Goal: Browse casually

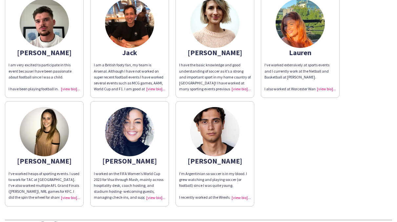
scroll to position [172, 0]
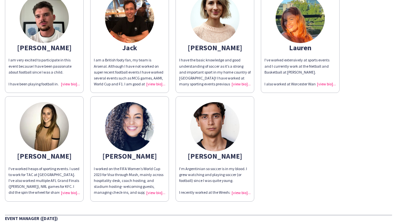
click at [205, 123] on img at bounding box center [214, 126] width 49 height 49
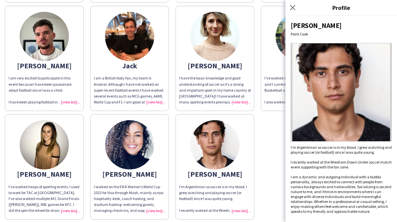
scroll to position [153, 0]
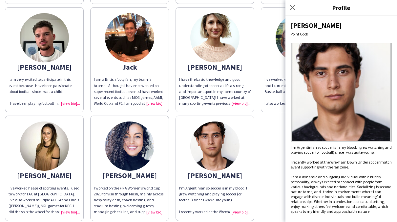
click at [42, 145] on img at bounding box center [44, 145] width 49 height 49
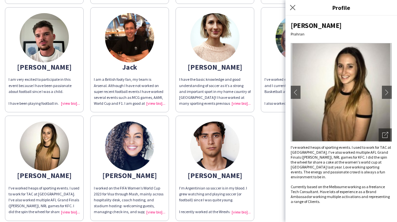
click at [264, 142] on div "Aoife Originally from [GEOGRAPHIC_DATA] - home of the Bees - I’ve grown up supp…" at bounding box center [198, 58] width 387 height 325
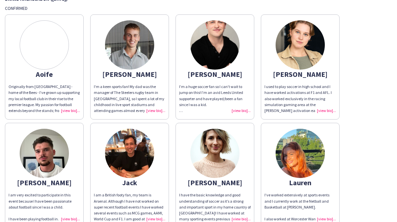
scroll to position [57, 0]
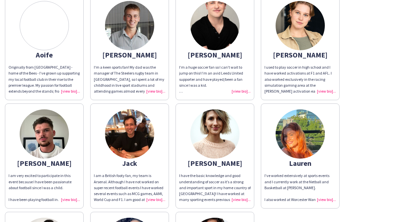
click at [120, 136] on img at bounding box center [129, 133] width 49 height 49
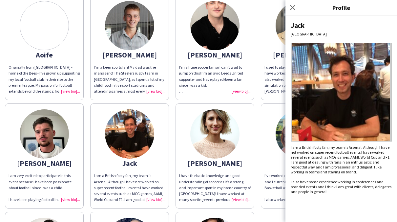
click at [278, 137] on img at bounding box center [300, 133] width 49 height 49
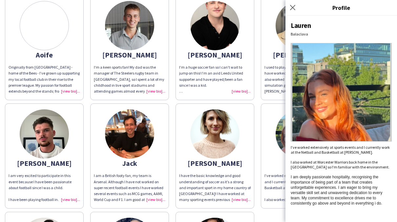
click at [119, 28] on img at bounding box center [129, 25] width 49 height 49
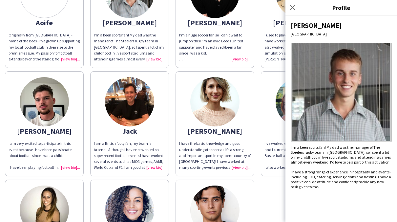
scroll to position [89, 0]
click at [291, 7] on icon "Close pop-in" at bounding box center [293, 7] width 6 height 6
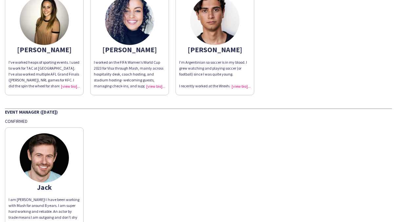
scroll to position [313, 0]
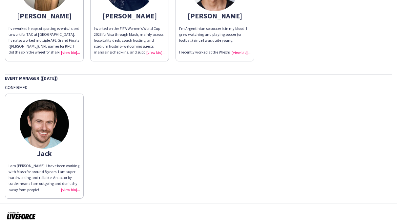
click at [43, 133] on img at bounding box center [44, 123] width 49 height 49
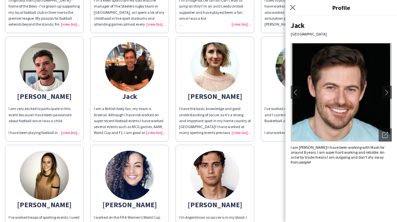
scroll to position [122, 0]
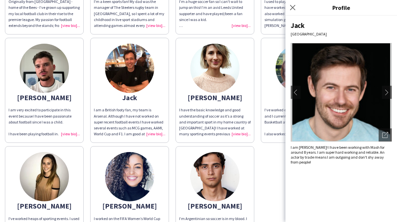
click at [297, 7] on div "Close pop-in" at bounding box center [294, 7] width 16 height 15
click at [60, 74] on img at bounding box center [44, 68] width 49 height 49
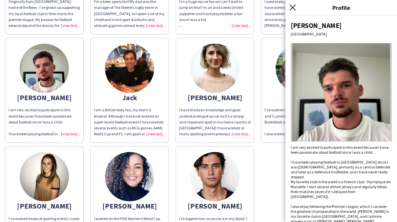
click at [295, 9] on app-icon "Close pop-in" at bounding box center [293, 8] width 10 height 10
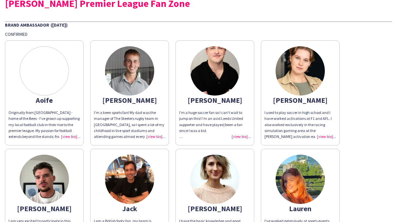
scroll to position [0, 0]
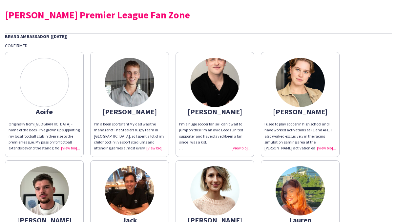
click at [218, 87] on img at bounding box center [214, 82] width 49 height 49
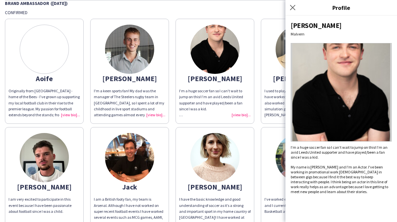
scroll to position [33, 0]
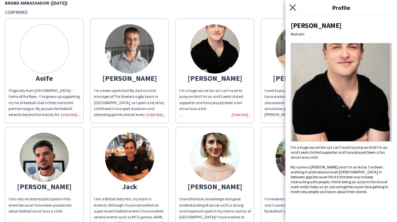
click at [291, 6] on icon at bounding box center [293, 7] width 6 height 6
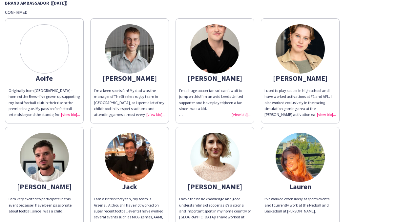
click at [302, 55] on img at bounding box center [300, 48] width 49 height 49
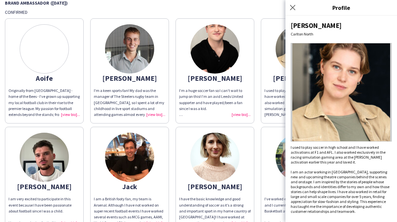
click at [208, 167] on img at bounding box center [214, 157] width 49 height 49
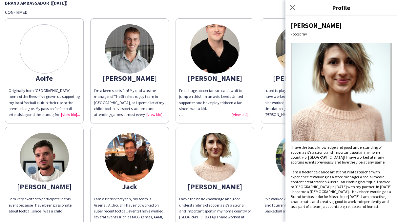
click at [292, 12] on div "Close pop-in" at bounding box center [294, 7] width 16 height 15
click at [293, 11] on app-icon "Close pop-in" at bounding box center [293, 8] width 10 height 10
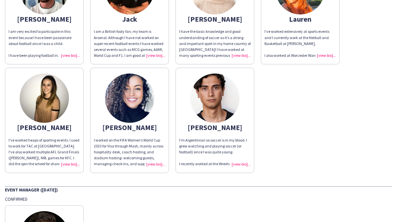
scroll to position [193, 0]
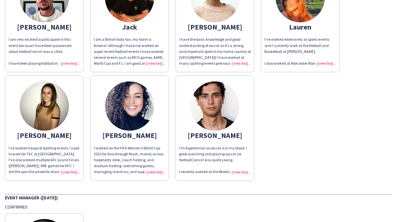
click at [138, 105] on img at bounding box center [129, 105] width 49 height 49
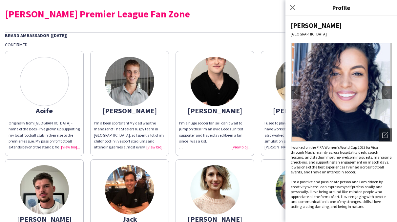
scroll to position [0, 0]
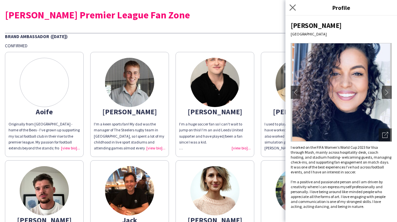
click at [289, 8] on app-icon "Close pop-in" at bounding box center [293, 8] width 10 height 10
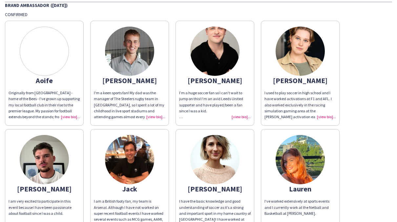
scroll to position [31, 0]
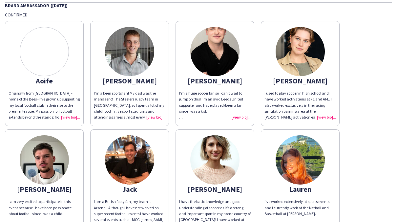
click at [48, 53] on div at bounding box center [44, 51] width 49 height 49
